Goal: Task Accomplishment & Management: Manage account settings

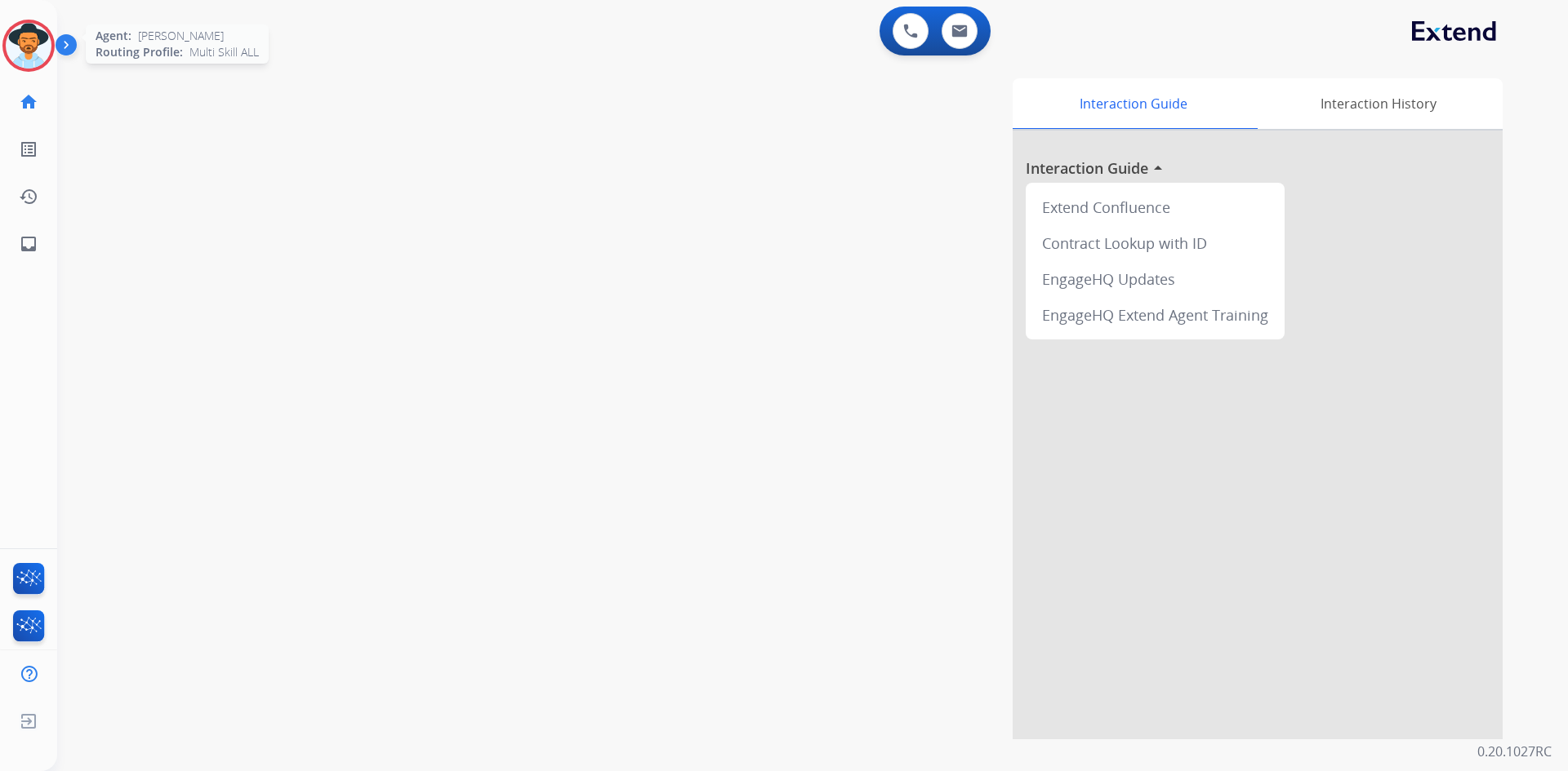
click at [32, 43] on img at bounding box center [29, 46] width 46 height 46
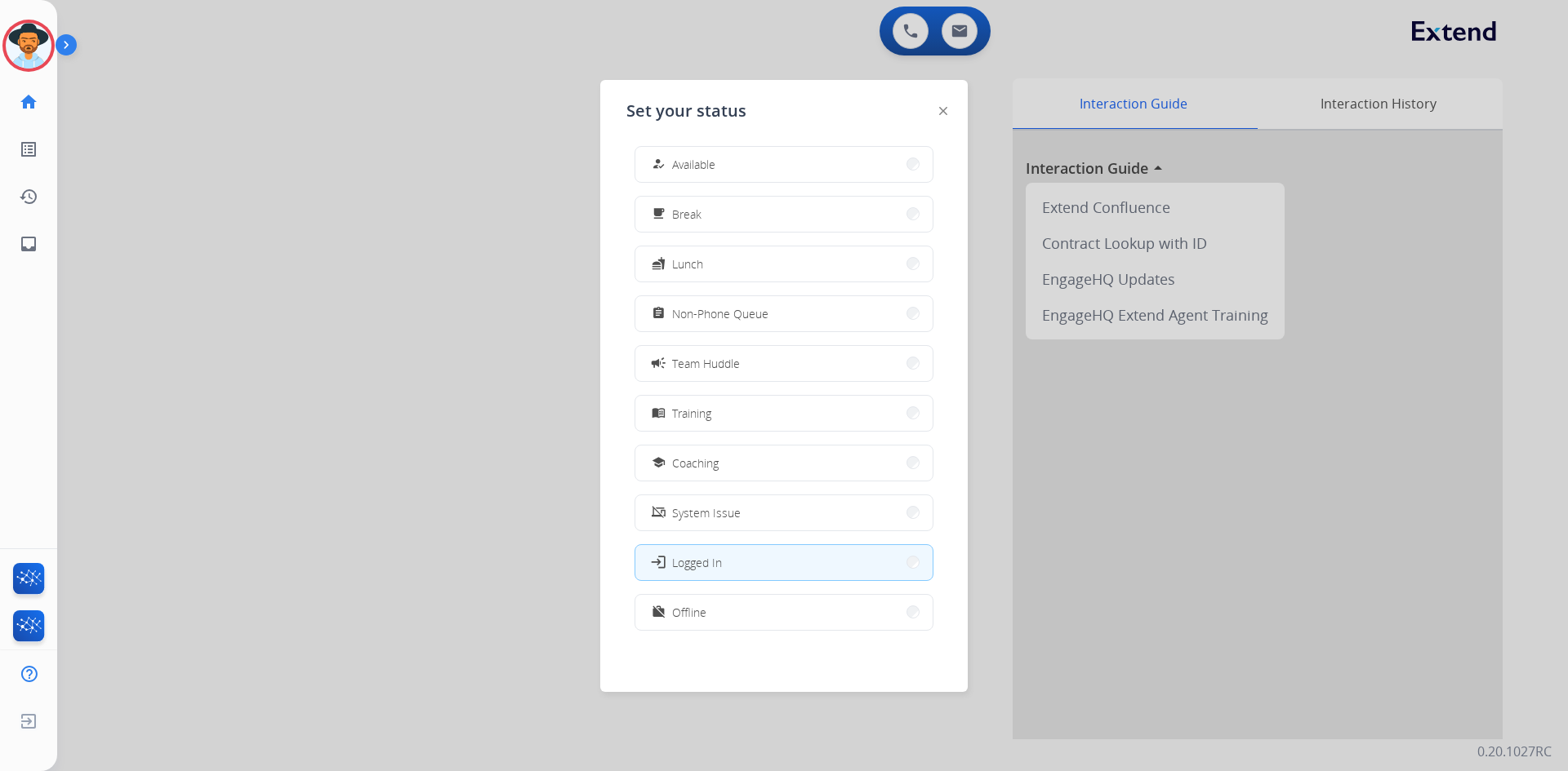
scroll to position [5, 0]
click at [756, 619] on button "work_off Offline" at bounding box center [784, 612] width 297 height 35
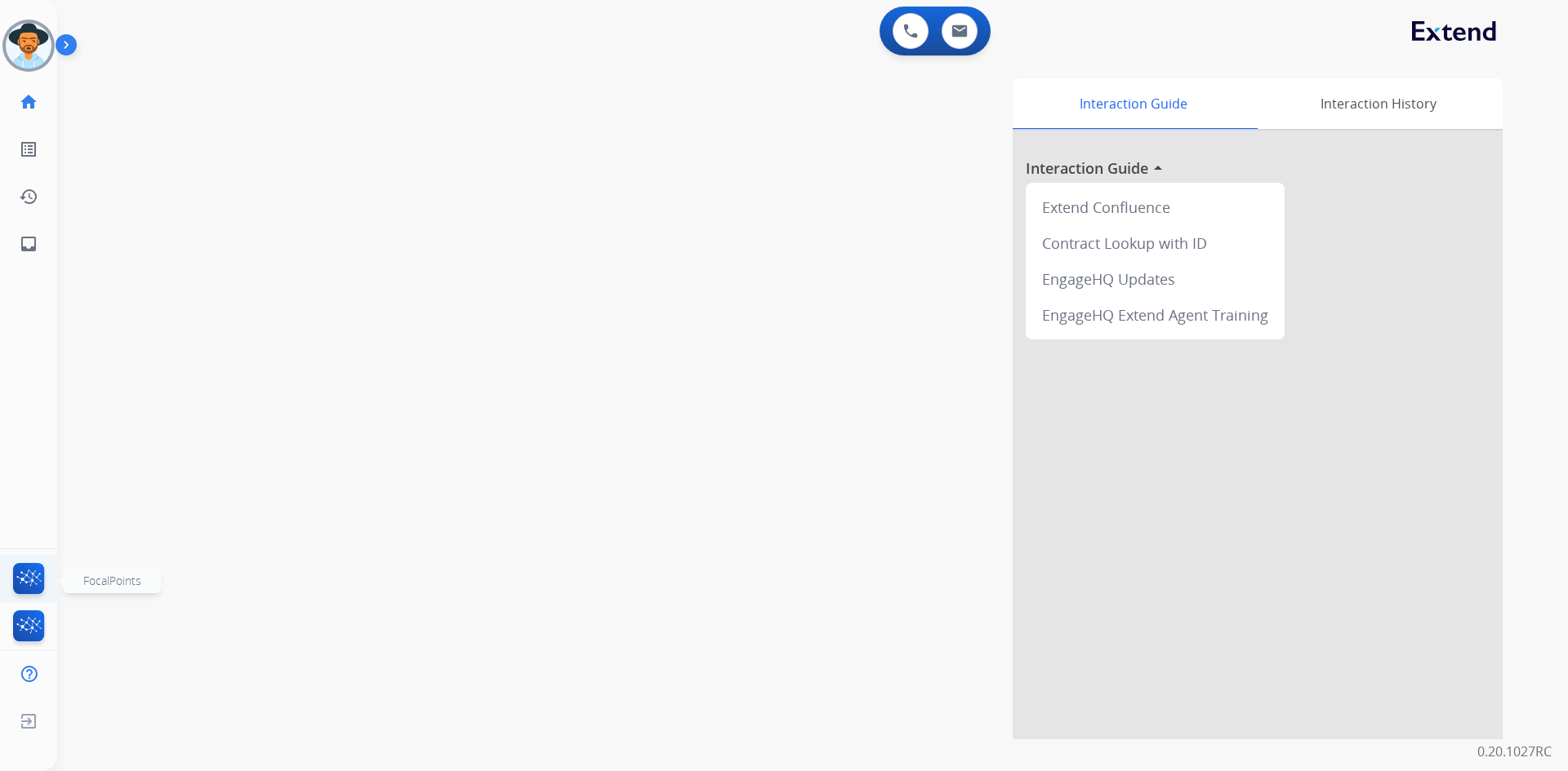
click at [36, 571] on img at bounding box center [29, 581] width 39 height 38
